Goal: Task Accomplishment & Management: Manage account settings

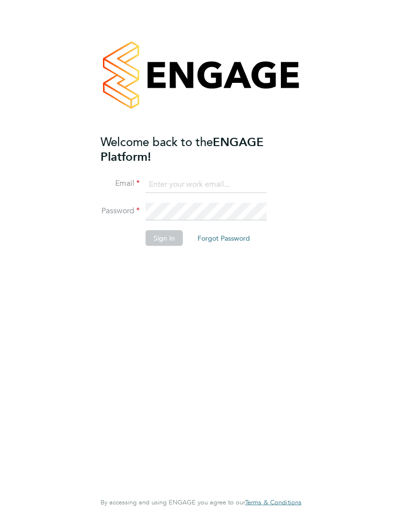
click at [182, 179] on input at bounding box center [206, 185] width 121 height 18
type input "[EMAIL_ADDRESS][DOMAIN_NAME]"
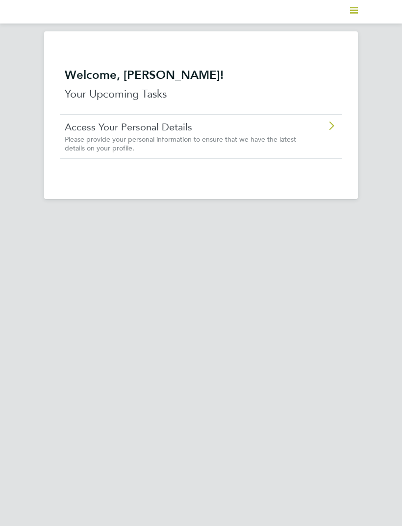
click at [146, 81] on h2 "Welcome, [PERSON_NAME]!" at bounding box center [201, 75] width 273 height 15
click at [146, 92] on p "Your Upcoming Tasks" at bounding box center [201, 94] width 273 height 16
click at [329, 147] on div "Access Your Personal Details Please provide your personal information to ensure…" at bounding box center [201, 136] width 283 height 44
click at [329, 130] on icon at bounding box center [331, 126] width 12 height 8
click at [325, 125] on icon at bounding box center [331, 126] width 12 height 8
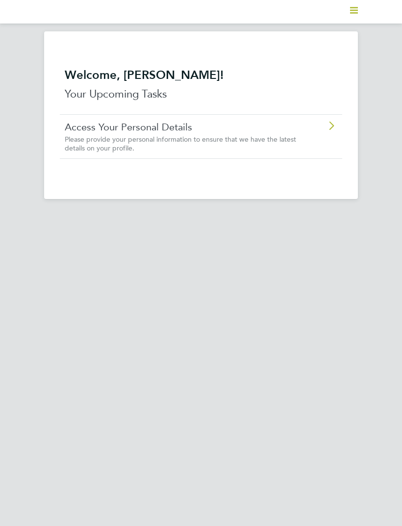
click at [332, 124] on icon at bounding box center [331, 126] width 12 height 8
click at [352, 13] on polygon "Main navigation" at bounding box center [354, 12] width 8 height 1
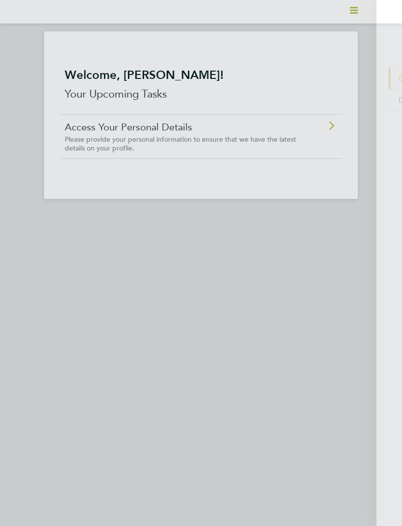
click at [370, 73] on button "Current page: Dashboard" at bounding box center [344, 78] width 91 height 22
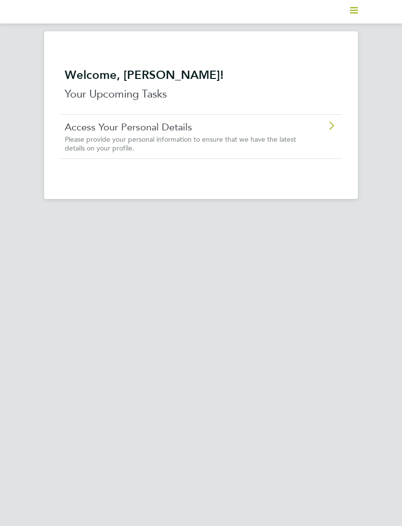
click at [357, 8] on polygon "Main navigation" at bounding box center [354, 7] width 8 height 1
click at [345, 101] on span "Documents" at bounding box center [329, 100] width 41 height 9
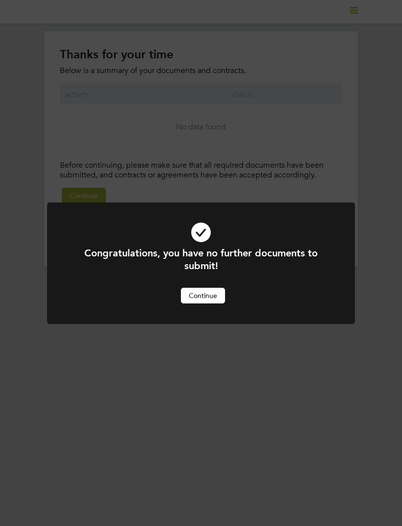
click at [214, 292] on button "Continue" at bounding box center [203, 296] width 44 height 16
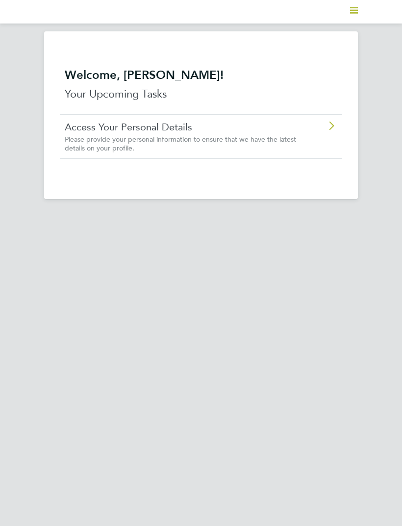
click at [351, 14] on icon "Main navigation" at bounding box center [354, 10] width 8 height 8
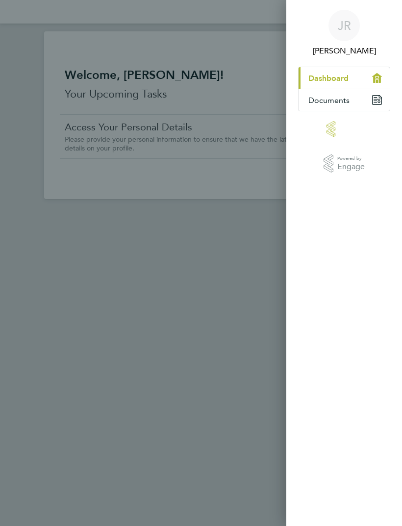
click at [232, 292] on div "JR Jerome Richards Applications: Current page: Dashboard Documents .st0{fill:#C…" at bounding box center [201, 263] width 402 height 526
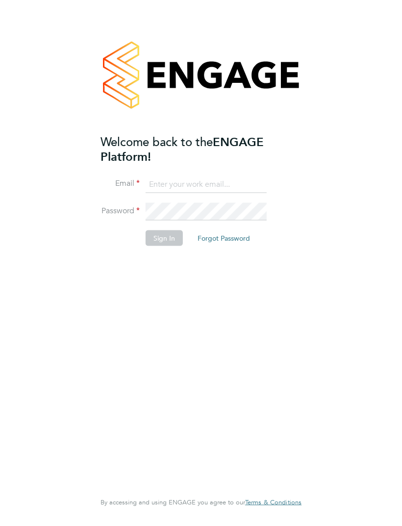
type input "catchjerome@msn.com"
click at [170, 237] on button "Sign In" at bounding box center [164, 238] width 37 height 16
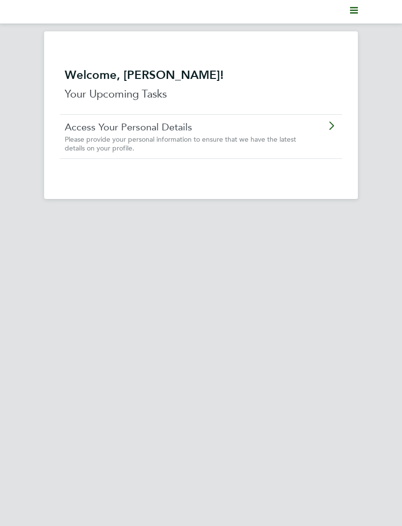
click at [328, 147] on div "Access Your Personal Details Please provide your personal information to ensure…" at bounding box center [201, 136] width 283 height 44
click at [331, 127] on icon at bounding box center [331, 126] width 12 height 8
click at [356, 16] on svg-icon "Main navigation" at bounding box center [354, 12] width 8 height 12
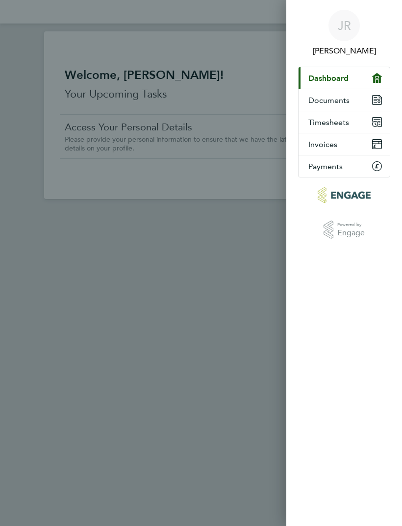
click at [343, 127] on button "Timesheets" at bounding box center [344, 122] width 91 height 22
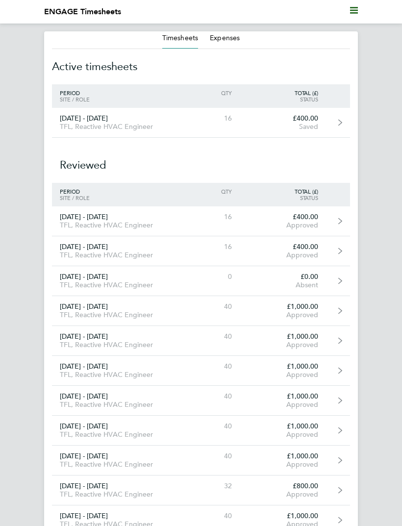
click at [319, 119] on div "£400.00" at bounding box center [283, 118] width 86 height 8
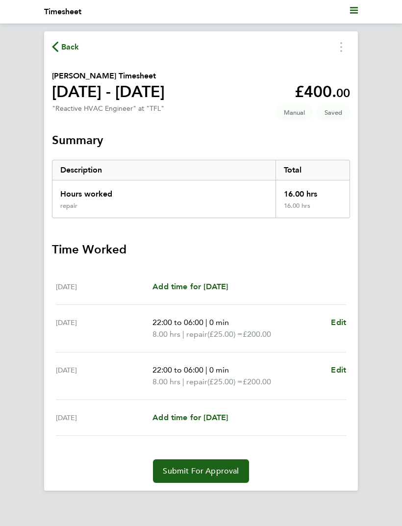
click at [222, 421] on span "Add time for [DATE]" at bounding box center [191, 417] width 76 height 9
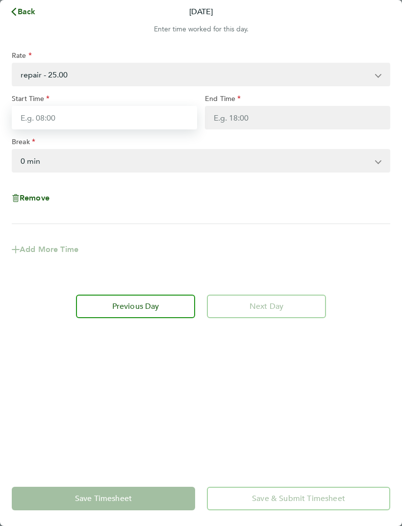
click at [51, 117] on input "Start Time" at bounding box center [104, 118] width 185 height 24
type input "22:00"
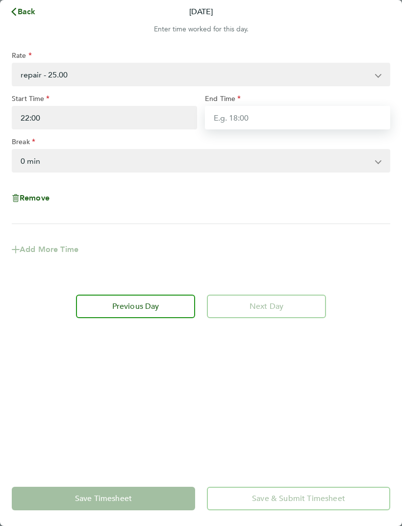
click at [293, 114] on input "End Time" at bounding box center [297, 118] width 185 height 24
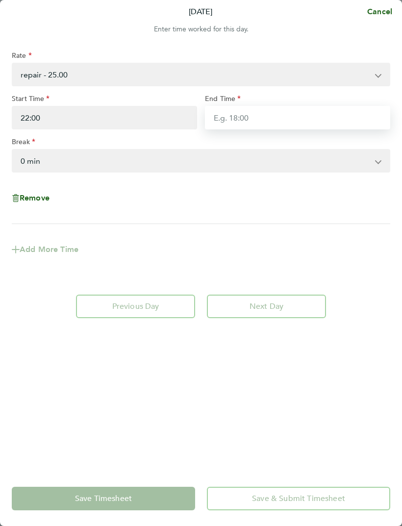
type input "O"
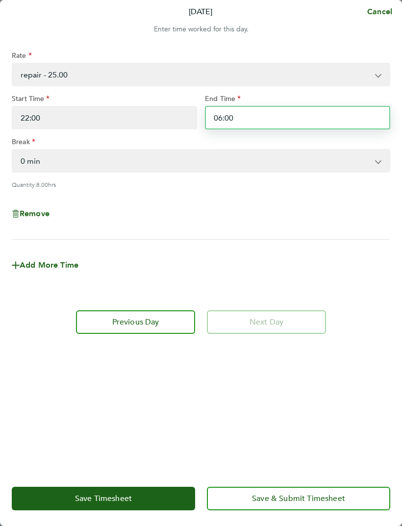
type input "06:00"
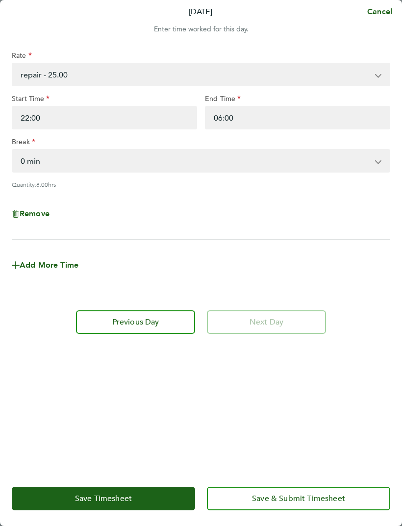
click at [338, 159] on select "0 min 15 min 30 min 45 min 60 min 75 min 90 min" at bounding box center [195, 161] width 365 height 22
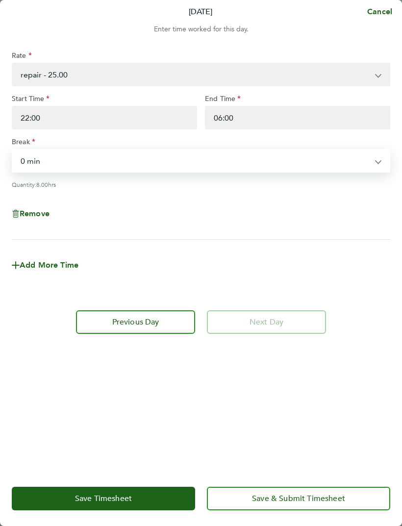
click at [362, 78] on select "repair - 25.00" at bounding box center [195, 75] width 365 height 22
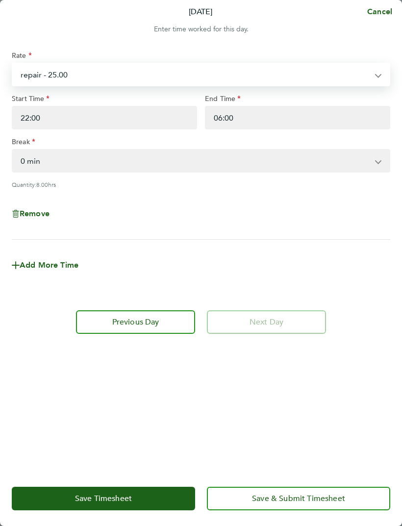
click at [64, 258] on div "Add More Time" at bounding box center [201, 265] width 387 height 35
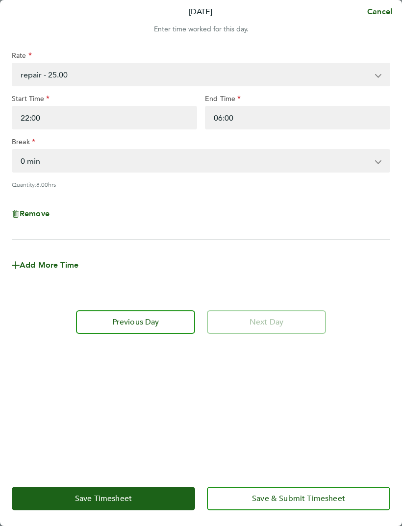
click at [370, 21] on button "Cancel" at bounding box center [377, 12] width 51 height 20
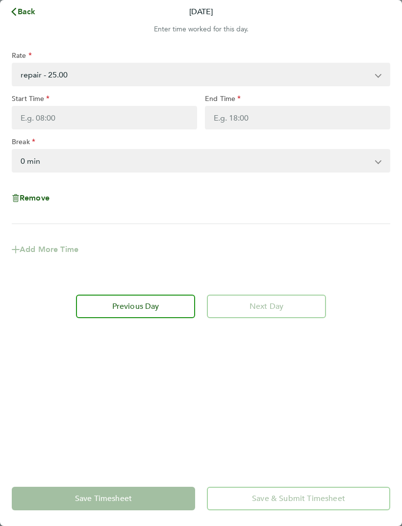
click at [27, 18] on button "Back" at bounding box center [23, 12] width 46 height 20
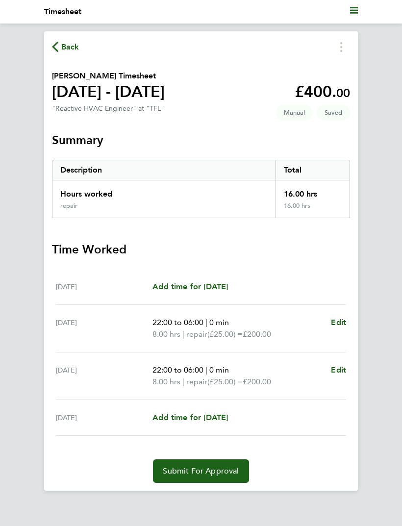
click at [300, 115] on span "Manual" at bounding box center [294, 112] width 37 height 16
click at [73, 49] on span "Back" at bounding box center [70, 47] width 18 height 12
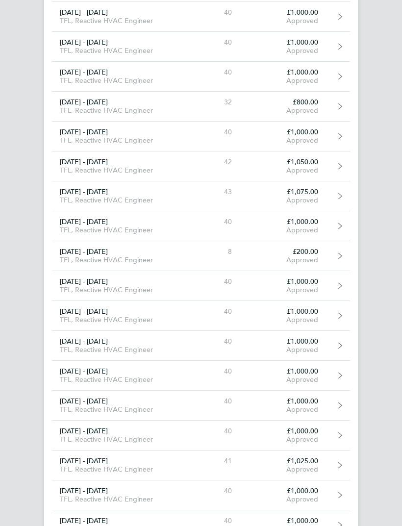
scroll to position [711, 0]
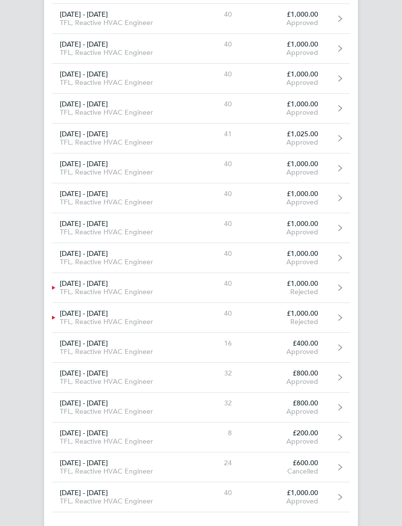
click at [330, 492] on link "20 - 26 Sep 2025 TFL, Reactive HVAC Engineer 40 £1,000.00 Approved" at bounding box center [201, 498] width 298 height 30
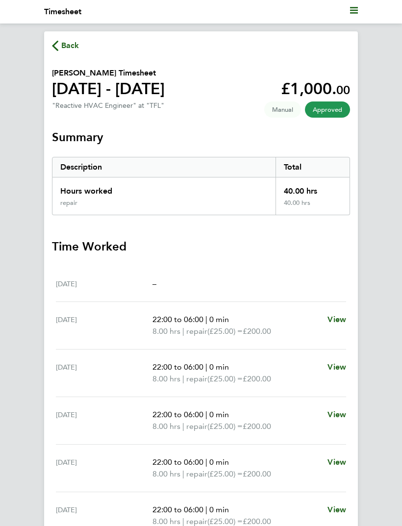
scroll to position [43, 0]
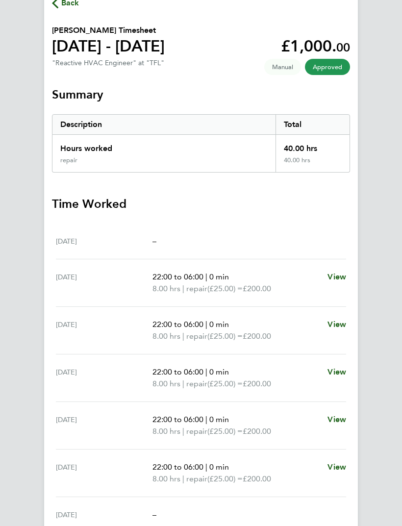
click at [339, 469] on span "View" at bounding box center [337, 467] width 19 height 9
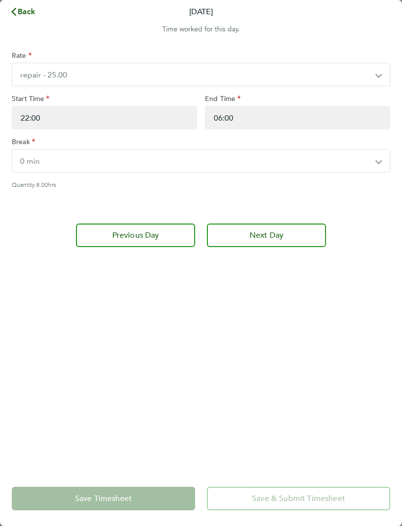
click at [43, 12] on button "Back" at bounding box center [23, 12] width 46 height 20
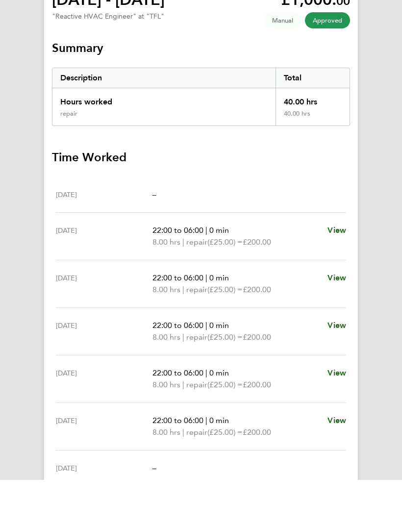
scroll to position [43, 0]
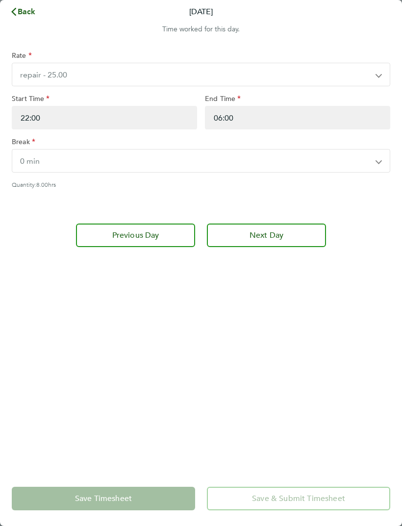
click at [30, 11] on span "Back" at bounding box center [27, 11] width 18 height 9
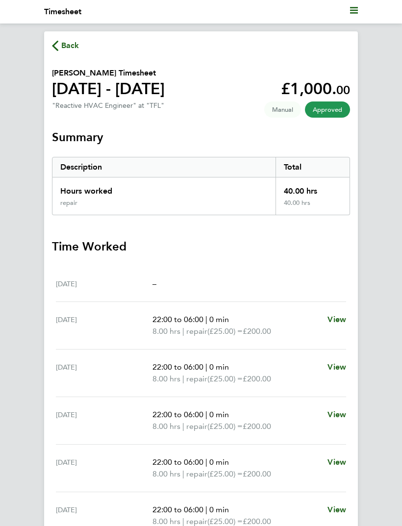
click at [355, 8] on polygon "Main navigation" at bounding box center [354, 7] width 8 height 1
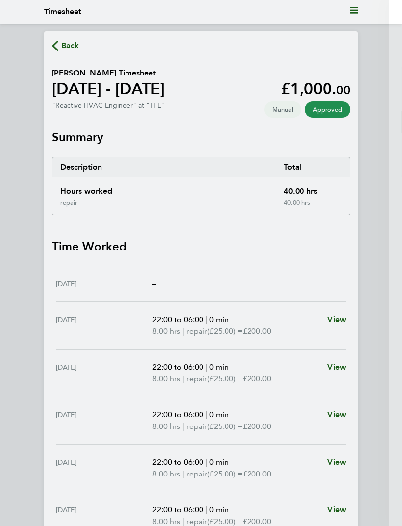
click at [361, 104] on button "Documents" at bounding box center [344, 100] width 91 height 22
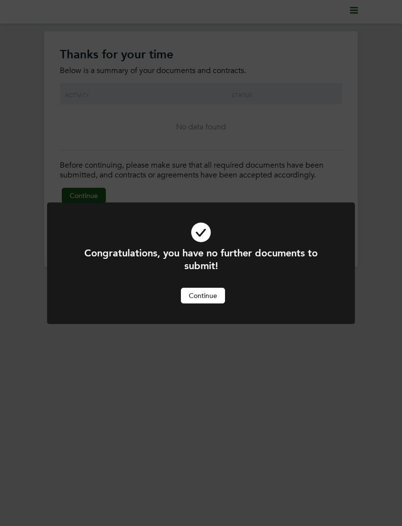
click at [210, 302] on button "Continue" at bounding box center [203, 296] width 44 height 16
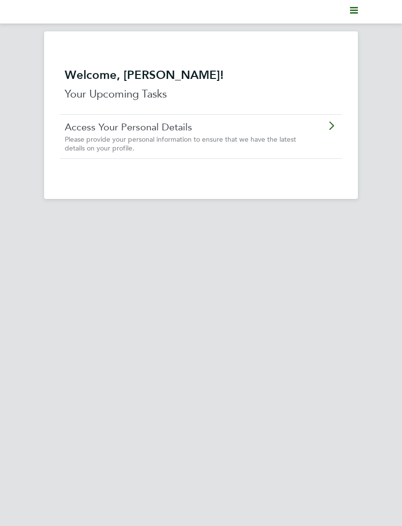
click at [351, 13] on polygon "Main navigation" at bounding box center [354, 12] width 8 height 1
click at [333, 150] on button "Invoices" at bounding box center [344, 144] width 91 height 22
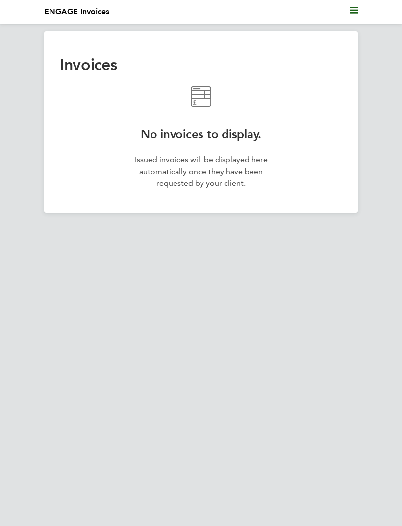
click at [352, 11] on polygon "Main navigation" at bounding box center [354, 10] width 8 height 1
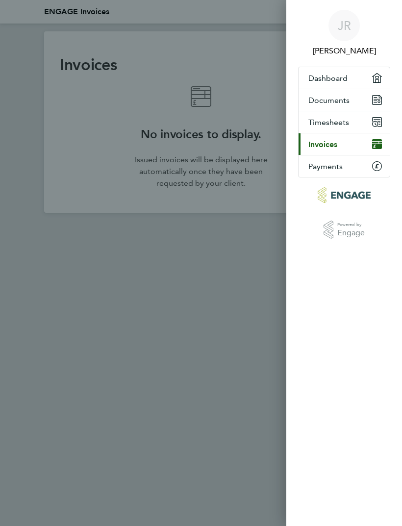
click at [366, 102] on button "Documents" at bounding box center [344, 100] width 91 height 22
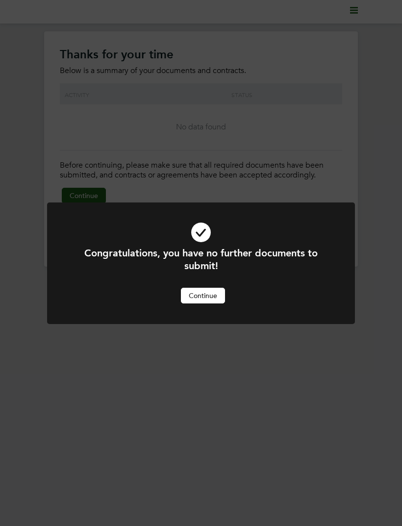
click at [217, 298] on button "Continue" at bounding box center [203, 296] width 44 height 16
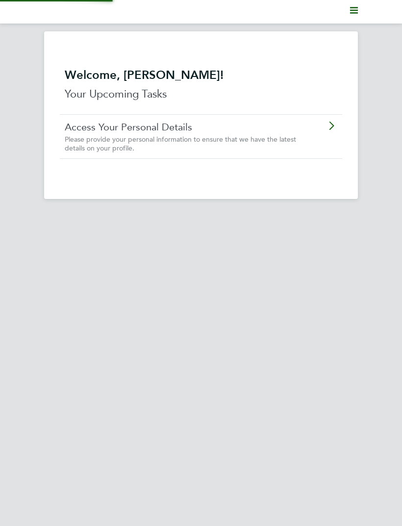
click at [355, 7] on icon "Main navigation" at bounding box center [354, 10] width 8 height 8
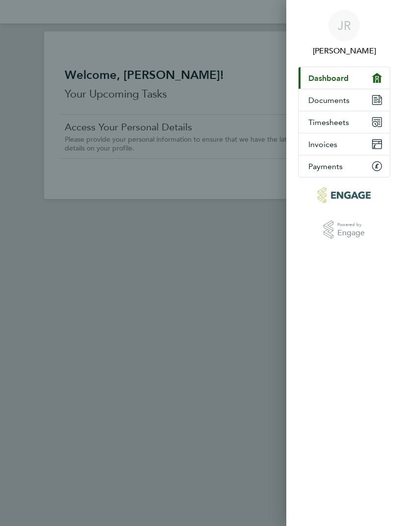
click at [342, 128] on button "Timesheets" at bounding box center [344, 122] width 91 height 22
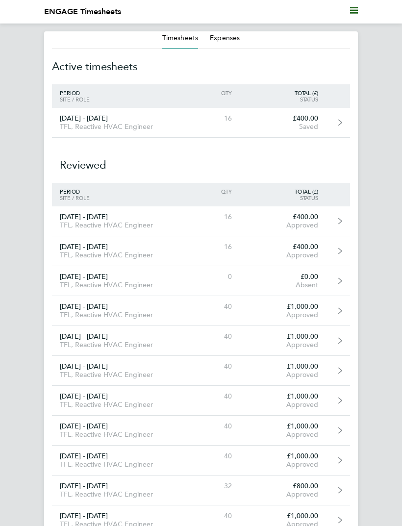
click at [227, 37] on button "Expenses" at bounding box center [225, 38] width 30 height 10
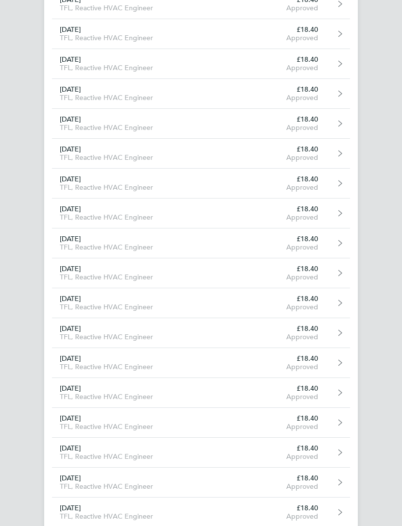
scroll to position [1262, 0]
